Goal: Use online tool/utility: Utilize a website feature to perform a specific function

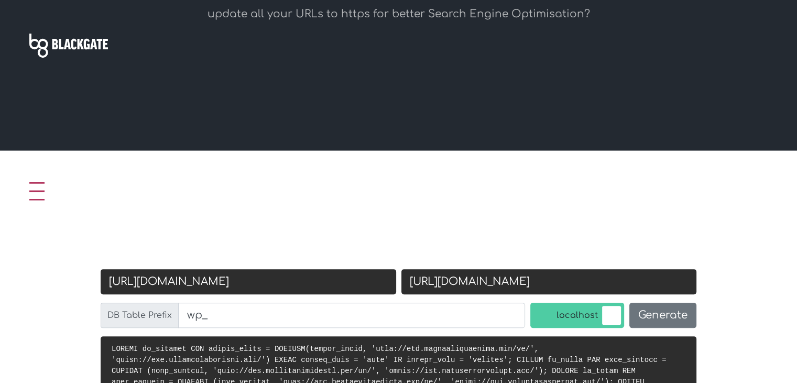
scroll to position [367, 0]
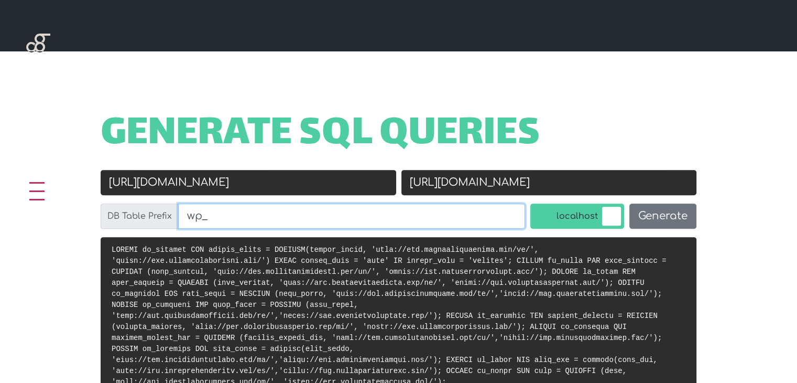
click at [261, 210] on input "wp_" at bounding box center [351, 215] width 347 height 25
paste input "p0du"
type input "p0du_"
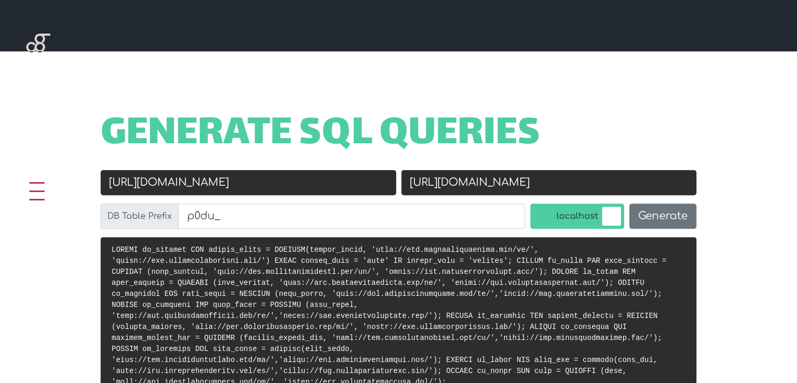
click at [297, 172] on input "[URL][DOMAIN_NAME]" at bounding box center [249, 182] width 296 height 25
paste input "s://[DOMAIN_NAME]"
type input "[URL][DOMAIN_NAME]"
click at [455, 179] on input "[URL][DOMAIN_NAME]" at bounding box center [549, 182] width 296 height 25
paste input "[DOMAIN_NAME]"
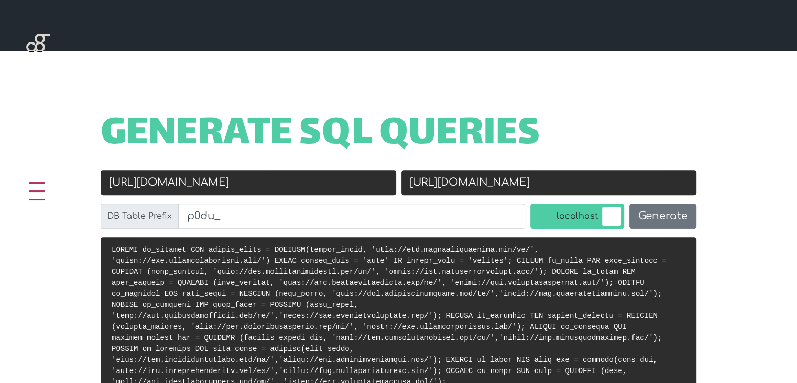
type input "[URL][DOMAIN_NAME]"
click at [240, 178] on input "[URL][DOMAIN_NAME]" at bounding box center [249, 182] width 296 height 25
click at [134, 184] on input "[URL][DOMAIN_NAME]" at bounding box center [249, 182] width 296 height 25
type input "[URL][DOMAIN_NAME]"
click at [656, 218] on button "Generate" at bounding box center [662, 215] width 67 height 25
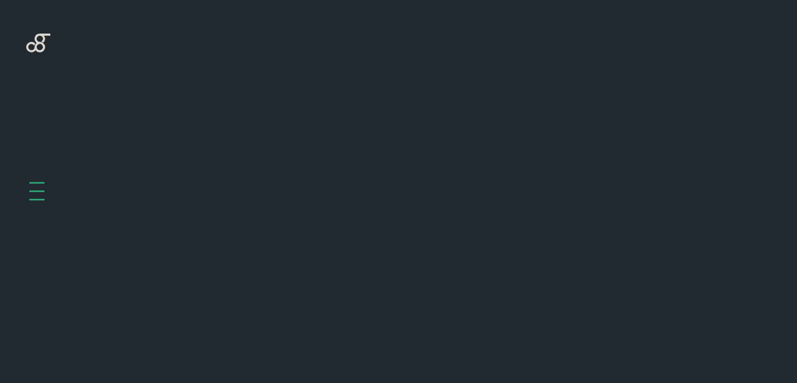
scroll to position [418, 0]
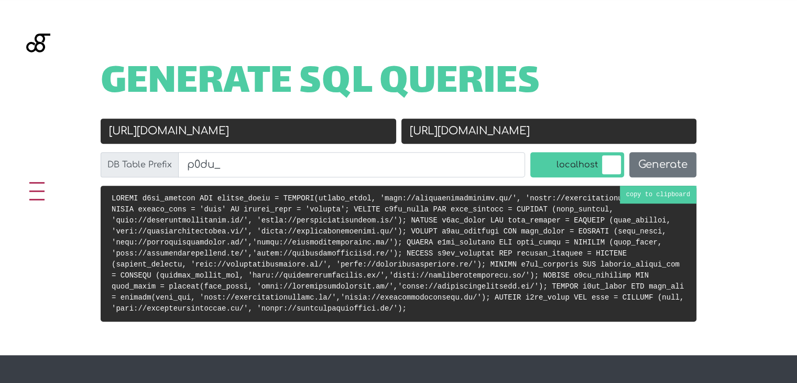
click at [656, 194] on pre at bounding box center [399, 254] width 596 height 136
click at [257, 130] on input "[URL][DOMAIN_NAME]" at bounding box center [249, 130] width 296 height 25
